Goal: Navigation & Orientation: Find specific page/section

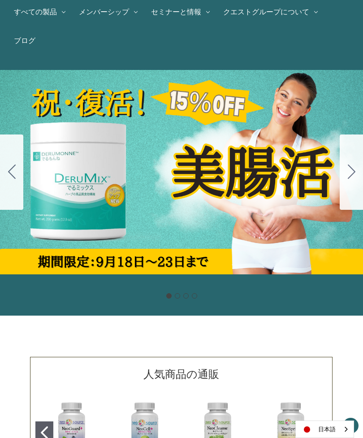
scroll to position [97, 0]
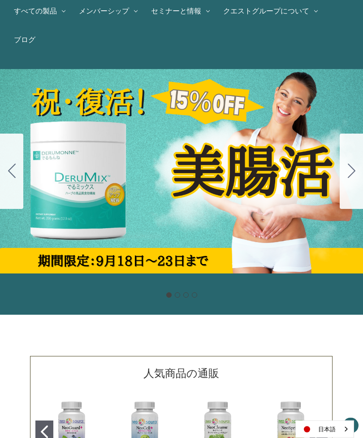
click at [348, 172] on icon "Go to slide 2" at bounding box center [352, 171] width 8 height 14
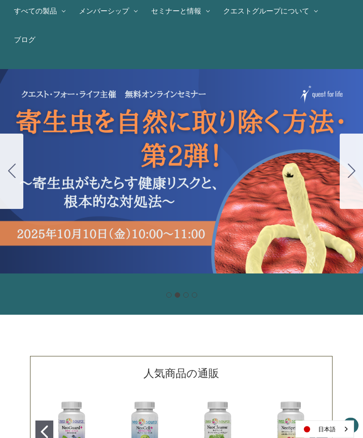
click at [350, 169] on icon "Go to slide 3" at bounding box center [352, 171] width 8 height 14
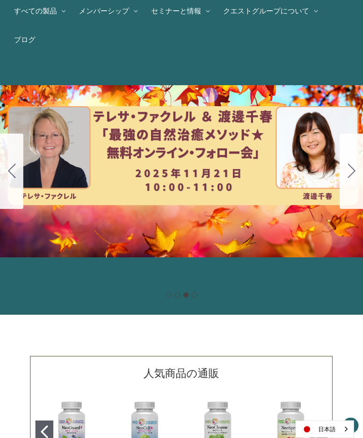
click at [350, 172] on icon "Go to slide 4" at bounding box center [352, 171] width 8 height 14
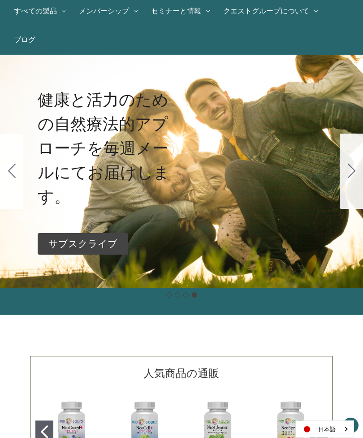
click at [349, 172] on icon "Go to slide 1" at bounding box center [352, 171] width 8 height 14
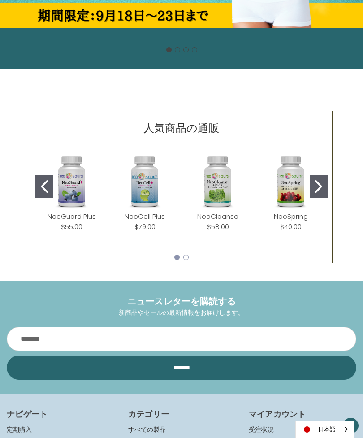
scroll to position [345, 0]
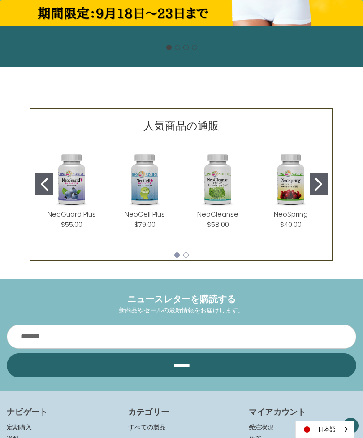
click at [323, 186] on button "Go to slide 2" at bounding box center [319, 184] width 18 height 22
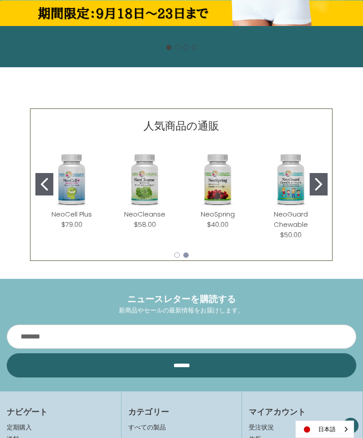
click at [321, 183] on icon "Go to slide 2" at bounding box center [318, 184] width 7 height 13
click at [321, 185] on icon "Go to slide 2" at bounding box center [318, 184] width 7 height 13
click at [316, 186] on icon "Go to slide 2" at bounding box center [318, 184] width 7 height 13
click at [316, 184] on icon "Go to slide 2" at bounding box center [318, 184] width 7 height 13
click at [317, 185] on icon "Go to slide 2" at bounding box center [318, 184] width 7 height 13
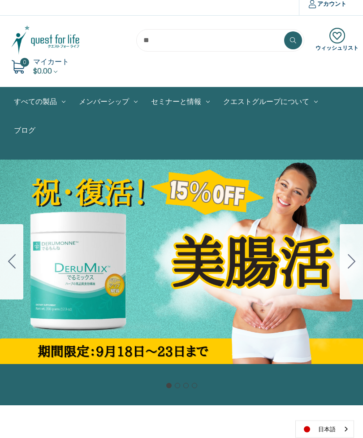
scroll to position [0, 0]
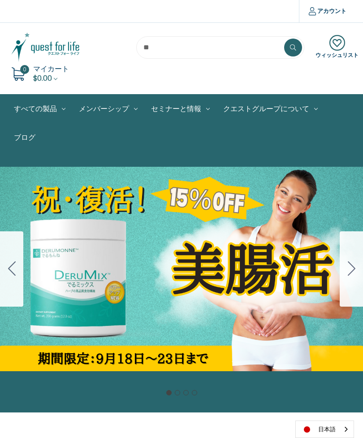
click at [0, 0] on link "デトックス" at bounding box center [0, 0] width 0 height 0
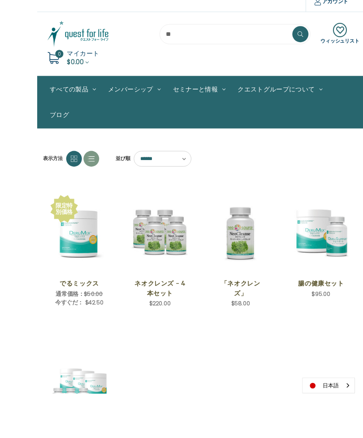
scroll to position [40, 0]
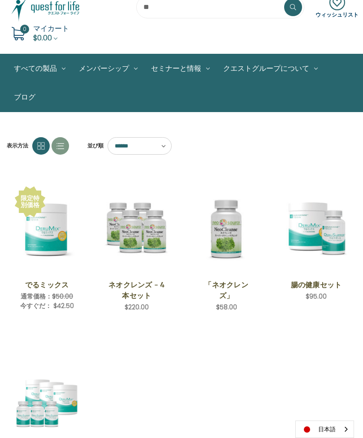
click at [235, 227] on img "NeoCleanse,$58.00\a" at bounding box center [226, 228] width 67 height 71
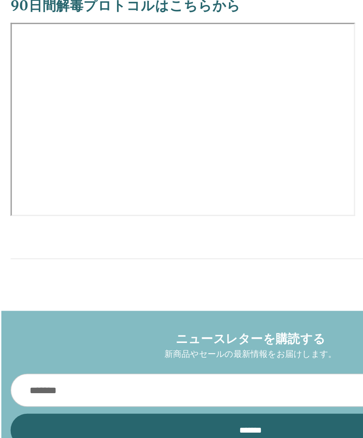
scroll to position [1182, 0]
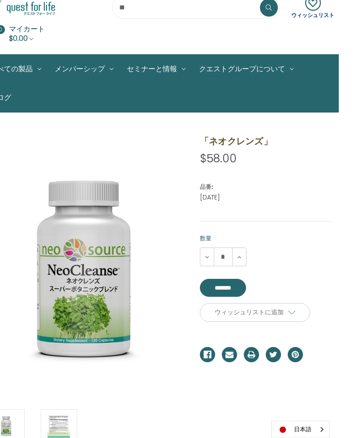
scroll to position [45, 0]
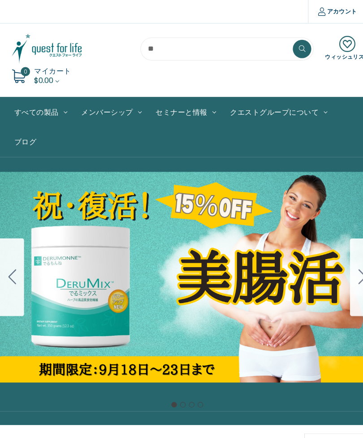
click at [0, 0] on link "徳用4個セット" at bounding box center [0, 0] width 0 height 0
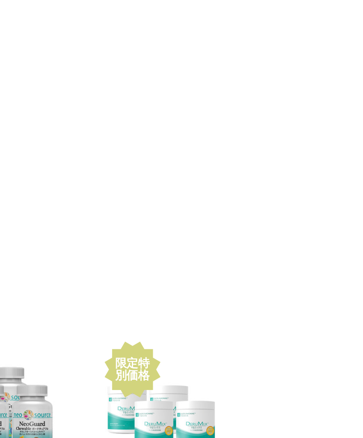
scroll to position [559, 0]
